Goal: Information Seeking & Learning: Learn about a topic

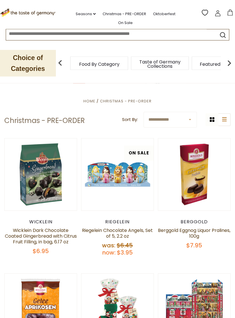
scroll to position [63, 0]
click at [38, 88] on button "Quick View" at bounding box center [40, 81] width 39 height 13
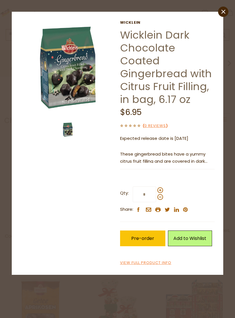
click at [224, 12] on icon "close" at bounding box center [223, 12] width 4 height 4
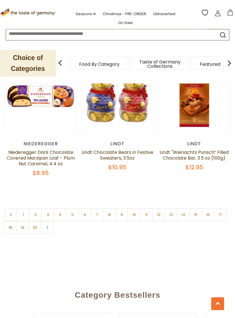
scroll to position [1618, 0]
click at [39, 216] on link "2" at bounding box center [35, 214] width 13 height 13
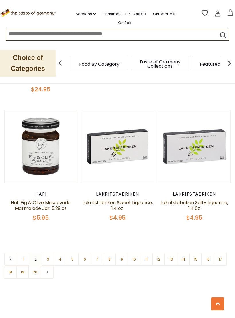
scroll to position [1583, 0]
click at [50, 253] on link "3" at bounding box center [47, 259] width 13 height 13
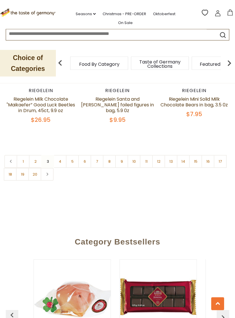
scroll to position [1675, 0]
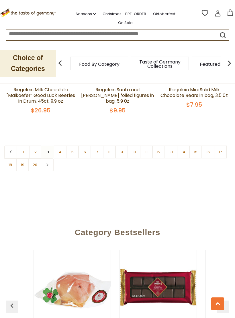
click at [62, 146] on link "4" at bounding box center [60, 152] width 13 height 13
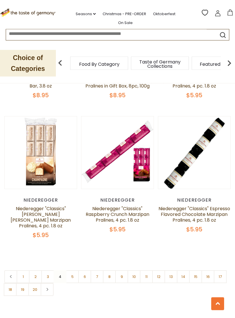
scroll to position [1556, 0]
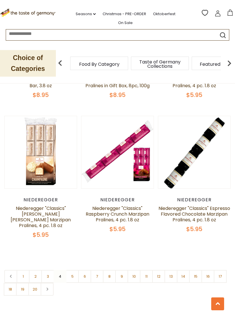
click at [74, 270] on link "5" at bounding box center [72, 276] width 13 height 13
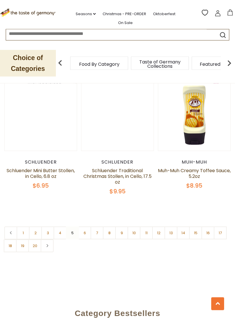
scroll to position [1604, 0]
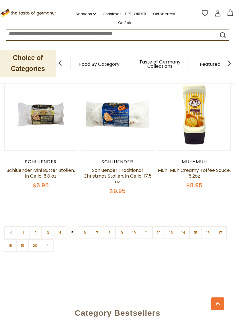
click at [88, 226] on link "6" at bounding box center [84, 232] width 13 height 13
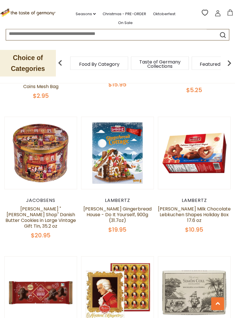
scroll to position [1018, 0]
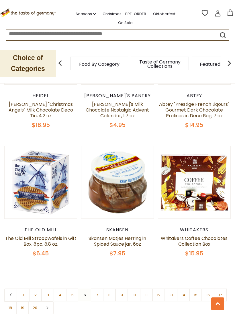
scroll to position [1530, 0]
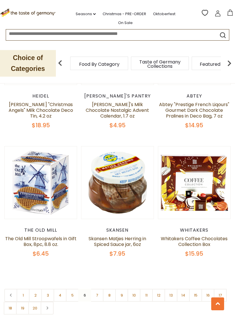
click at [98, 289] on link "7" at bounding box center [96, 295] width 13 height 13
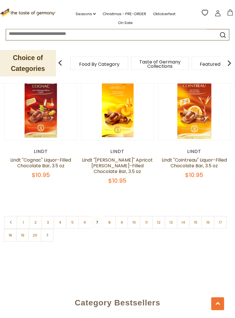
scroll to position [1623, 0]
click at [110, 216] on link "8" at bounding box center [109, 222] width 13 height 13
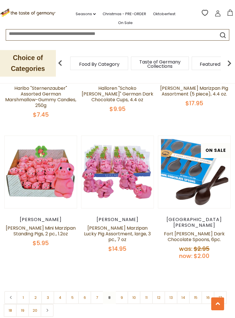
scroll to position [1541, 0]
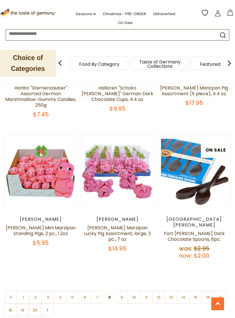
click at [125, 291] on link "9" at bounding box center [121, 297] width 13 height 13
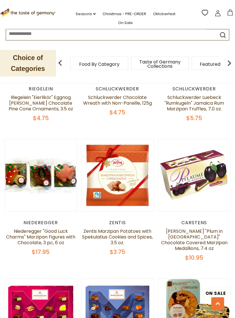
scroll to position [1321, 0]
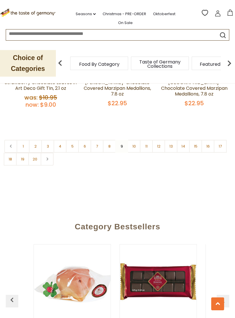
click at [146, 140] on link "11" at bounding box center [146, 146] width 13 height 13
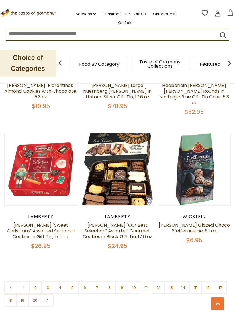
scroll to position [1561, 0]
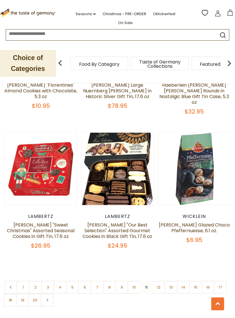
click at [149, 281] on nav "1 2 3 4 5 6 7 8 9 10 11 12 13 14 15 16 17 18 19 20" at bounding box center [117, 294] width 226 height 26
click at [147, 281] on nav "1 2 3 4 5 6 7 8 9 10 11 12 13 14 15 16 17 18 19 20" at bounding box center [117, 294] width 226 height 26
click at [145, 281] on nav "1 2 3 4 5 6 7 8 9 10 11 12 13 14 15 16 17 18 19 20" at bounding box center [117, 294] width 226 height 26
click at [159, 281] on link "12" at bounding box center [158, 287] width 13 height 13
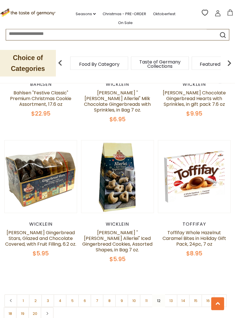
scroll to position [1549, 0]
click at [170, 295] on link "13" at bounding box center [170, 301] width 13 height 13
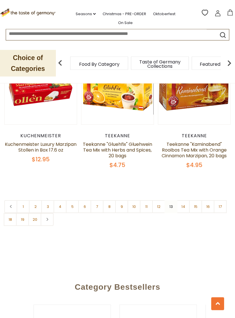
scroll to position [1643, 0]
click at [185, 200] on link "14" at bounding box center [183, 206] width 13 height 13
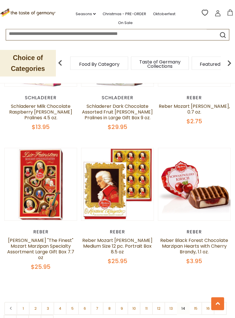
scroll to position [1551, 0]
click at [195, 302] on link "15" at bounding box center [195, 308] width 13 height 13
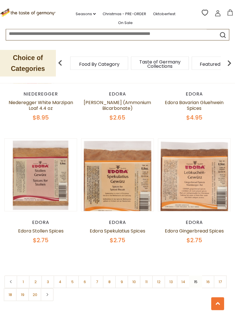
scroll to position [1532, 0]
click at [207, 276] on link "16" at bounding box center [207, 282] width 13 height 13
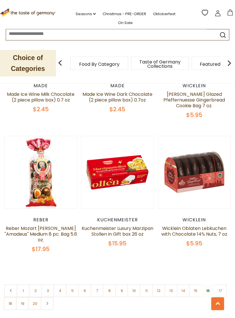
scroll to position [1535, 0]
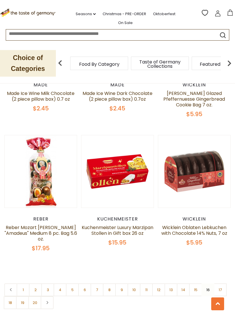
click at [221, 284] on link "17" at bounding box center [220, 290] width 13 height 13
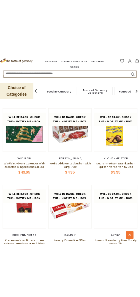
scroll to position [788, 0]
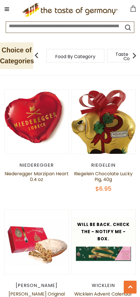
click at [137, 57] on img at bounding box center [134, 55] width 11 height 11
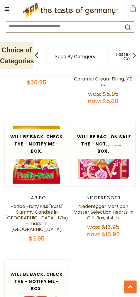
scroll to position [1007, 0]
